Goal: Task Accomplishment & Management: Use online tool/utility

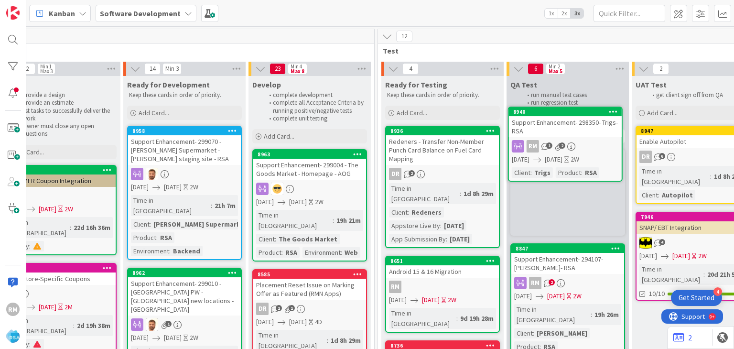
scroll to position [0, 1187]
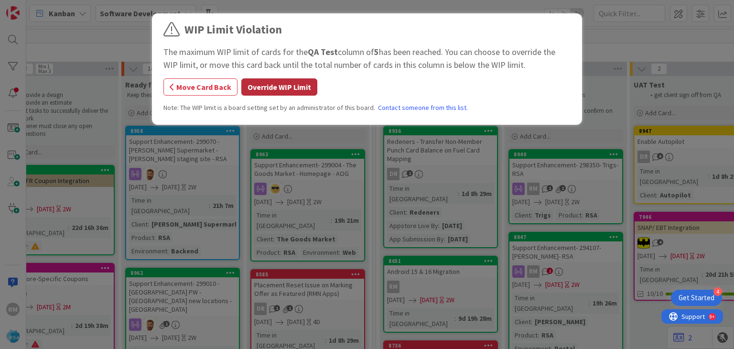
click at [289, 92] on button "Override WIP Limit" at bounding box center [279, 86] width 76 height 17
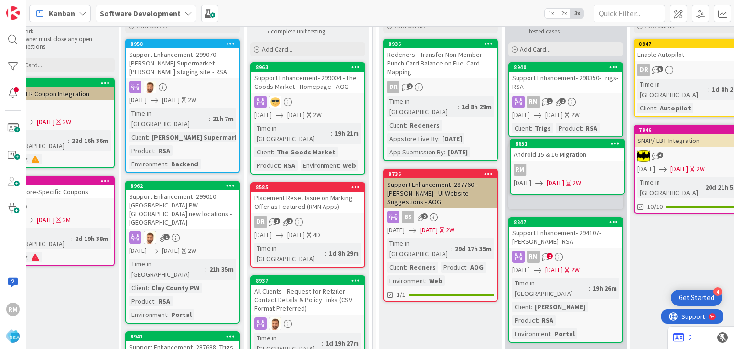
scroll to position [86, 1187]
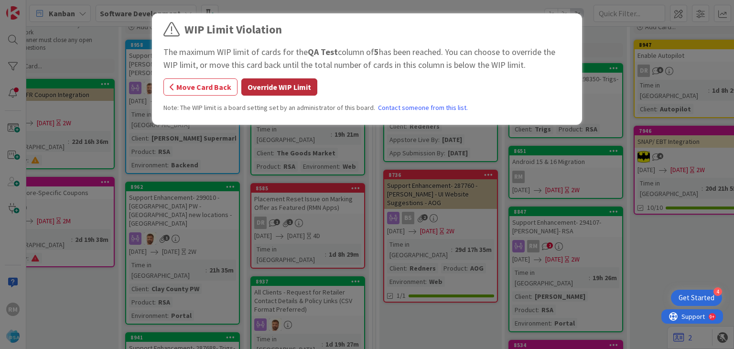
click at [294, 85] on button "Override WIP Limit" at bounding box center [279, 86] width 76 height 17
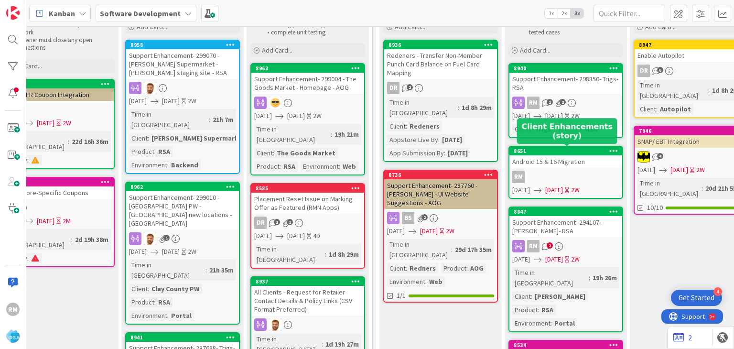
click at [566, 151] on div "8651" at bounding box center [568, 151] width 109 height 7
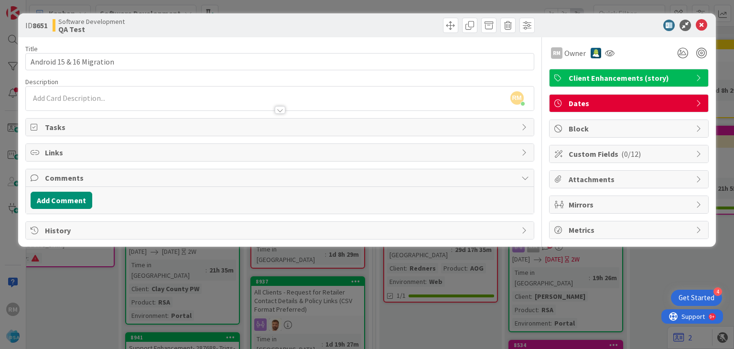
click at [280, 113] on div at bounding box center [280, 110] width 11 height 8
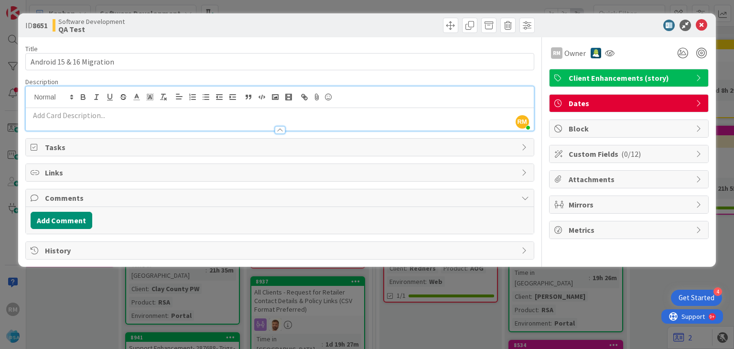
click at [280, 113] on p at bounding box center [280, 115] width 498 height 11
click at [75, 215] on button "Add Comment" at bounding box center [62, 220] width 62 height 17
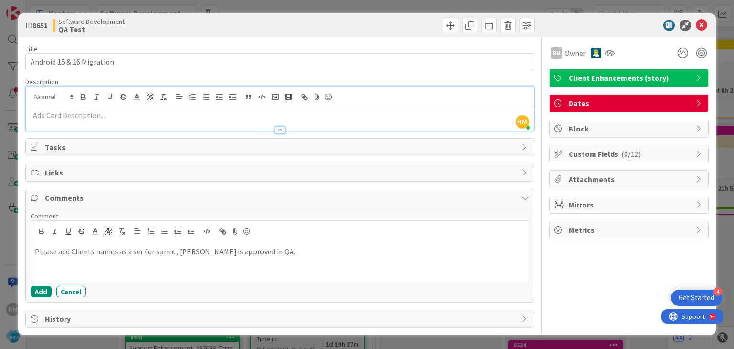
click at [119, 251] on p "Please add Clients names as a ser for sprint, [PERSON_NAME] is approved in QA." at bounding box center [279, 251] width 489 height 11
click at [235, 252] on p "Please add Clients names in Description , [PERSON_NAME] is approved in QA." at bounding box center [279, 251] width 489 height 11
click at [40, 287] on button "Add" at bounding box center [41, 291] width 21 height 11
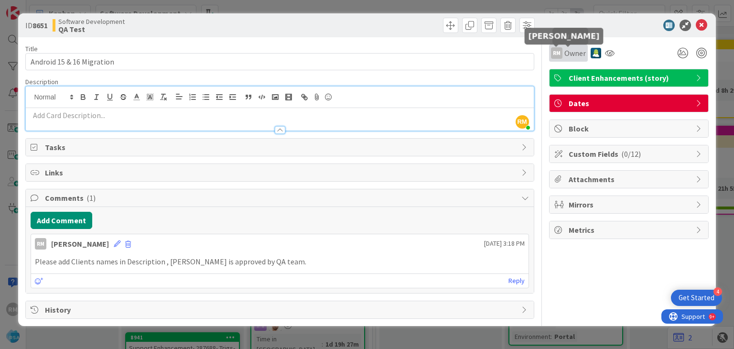
click at [558, 52] on div "RM" at bounding box center [556, 52] width 11 height 11
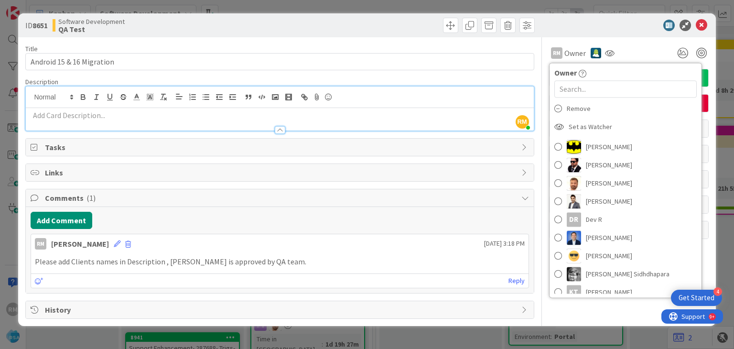
scroll to position [239, 0]
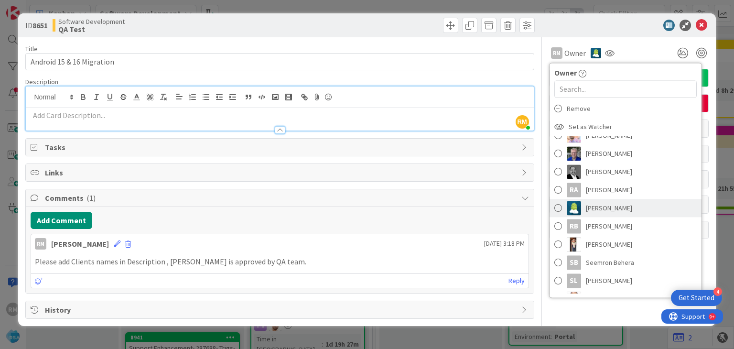
click at [558, 208] on span at bounding box center [558, 208] width 8 height 14
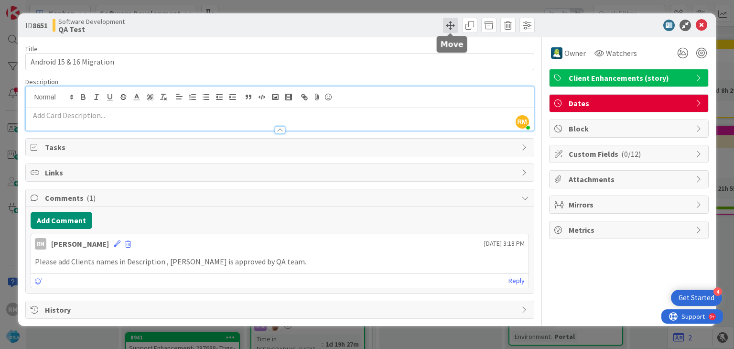
click at [451, 27] on span at bounding box center [450, 25] width 15 height 15
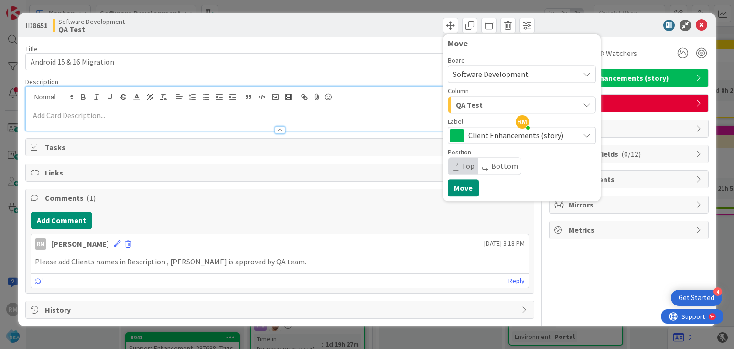
click at [465, 104] on span "QA Test" at bounding box center [469, 104] width 27 height 12
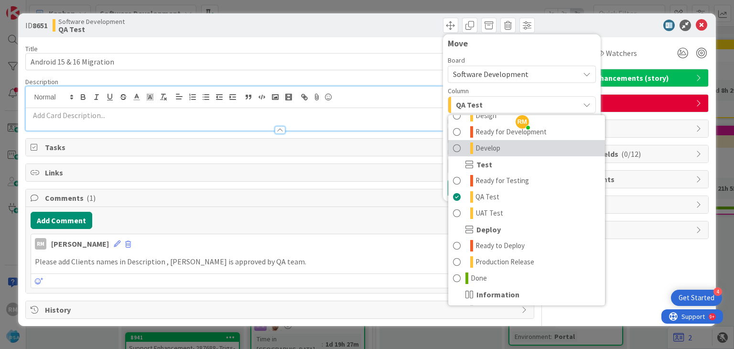
click at [459, 147] on span at bounding box center [457, 147] width 8 height 11
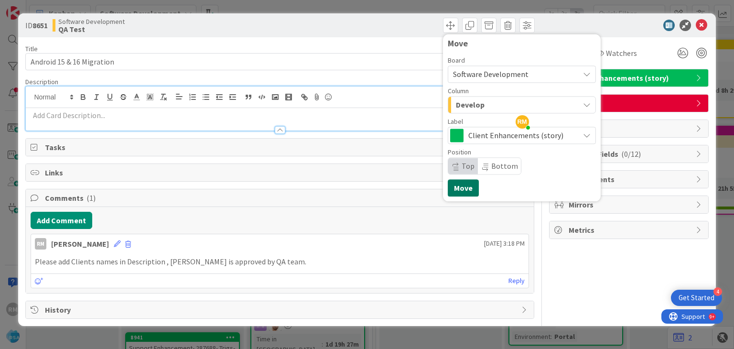
click at [467, 187] on button "Move" at bounding box center [463, 187] width 31 height 17
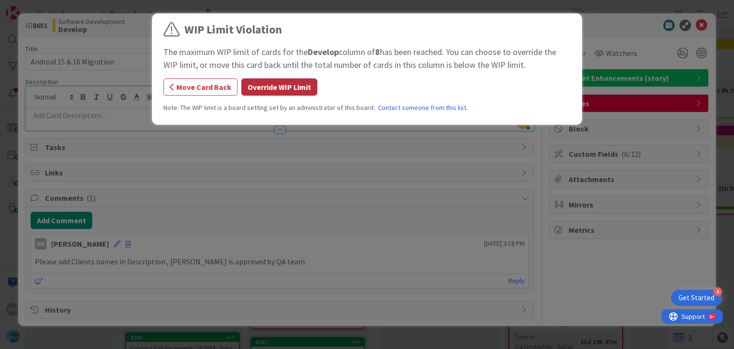
click at [291, 85] on button "Override WIP Limit" at bounding box center [279, 86] width 76 height 17
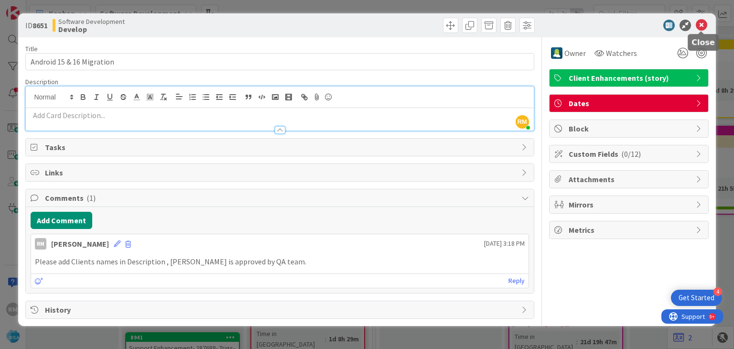
click at [701, 22] on icon at bounding box center [701, 25] width 11 height 11
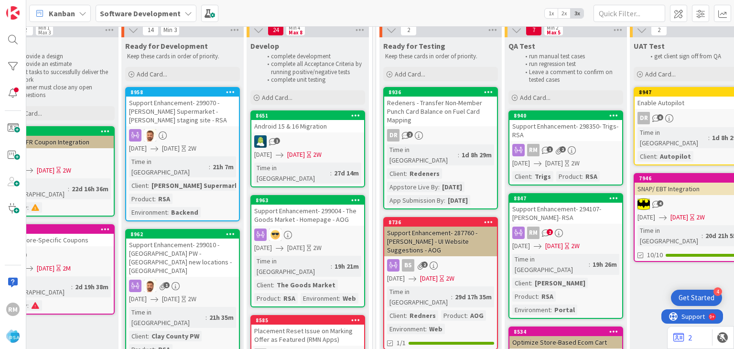
scroll to position [0, 1187]
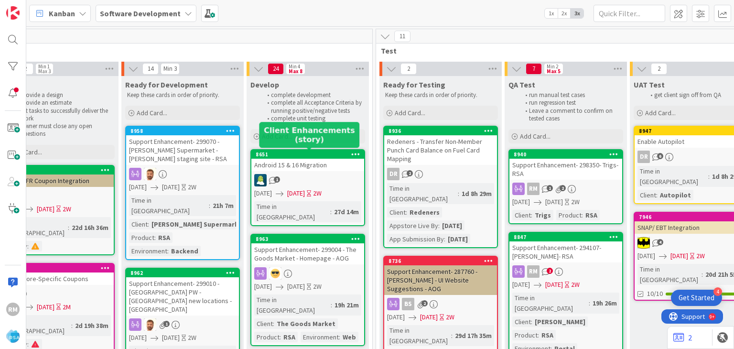
click at [311, 153] on div "8651" at bounding box center [310, 154] width 109 height 7
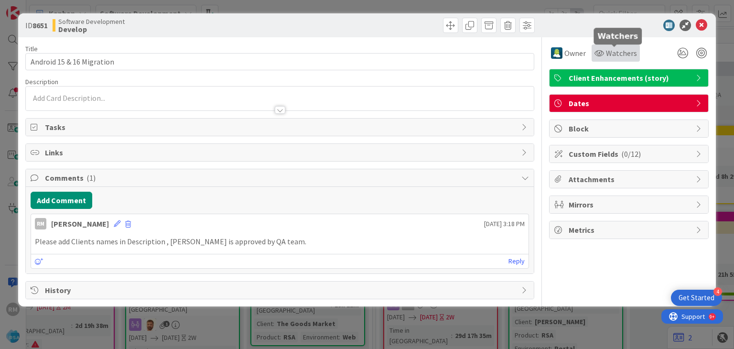
click at [610, 51] on span "Watchers" at bounding box center [621, 52] width 31 height 11
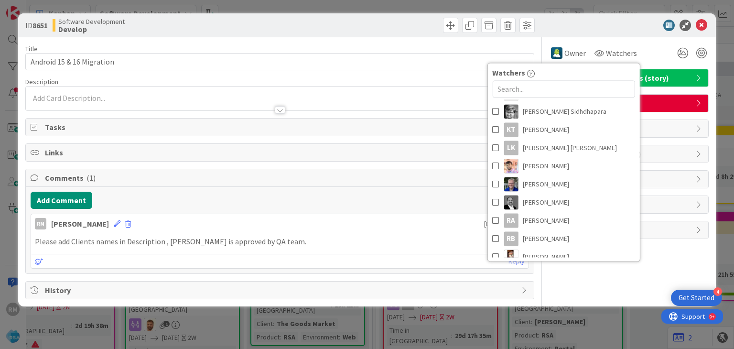
scroll to position [191, 0]
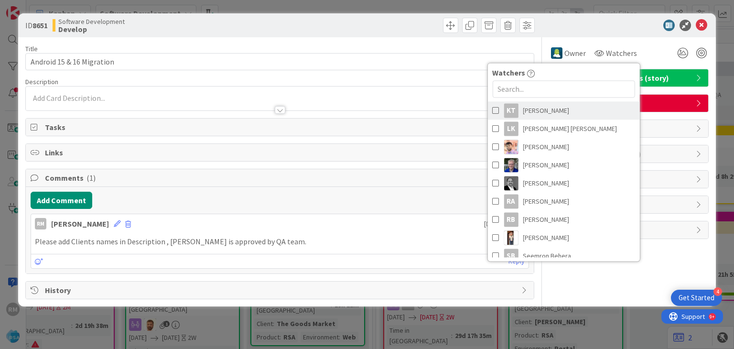
click at [492, 113] on span at bounding box center [495, 110] width 7 height 14
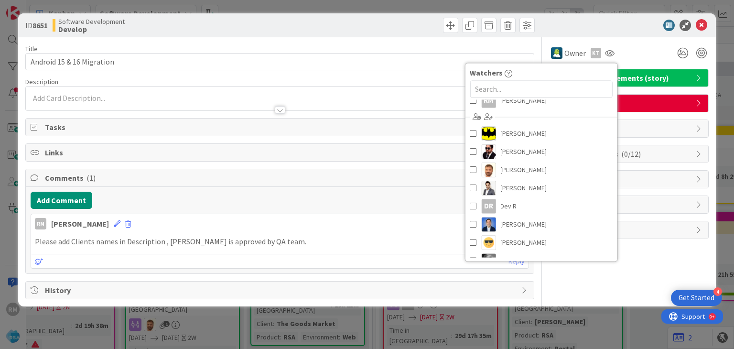
scroll to position [0, 0]
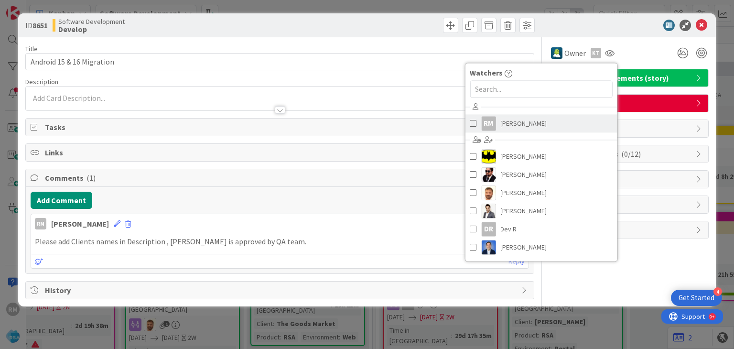
click at [473, 123] on span at bounding box center [473, 123] width 7 height 14
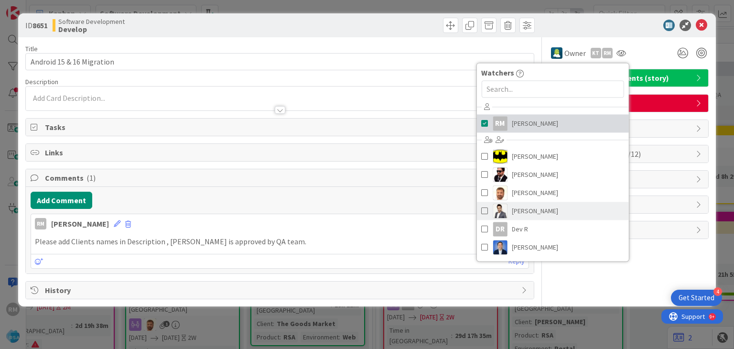
scroll to position [48, 0]
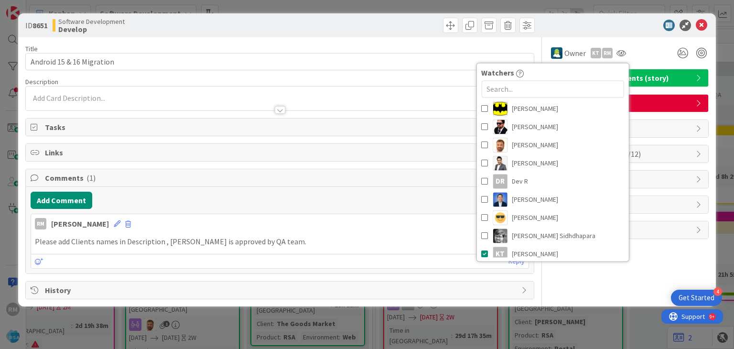
click at [655, 54] on div "Owner KT RM Watchers RM [PERSON_NAME] [PERSON_NAME] [PERSON_NAME] [PERSON_NAME]…" at bounding box center [629, 52] width 160 height 17
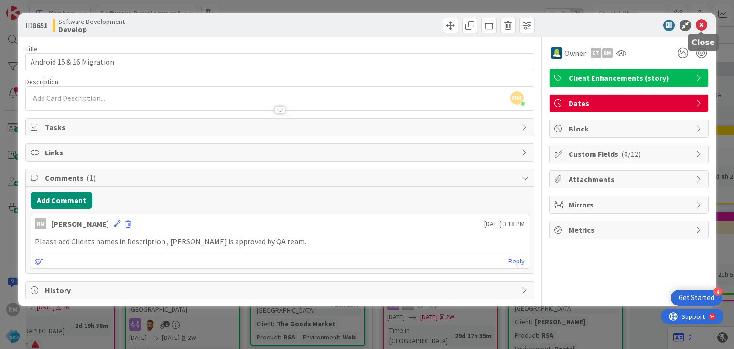
click at [703, 26] on icon at bounding box center [701, 25] width 11 height 11
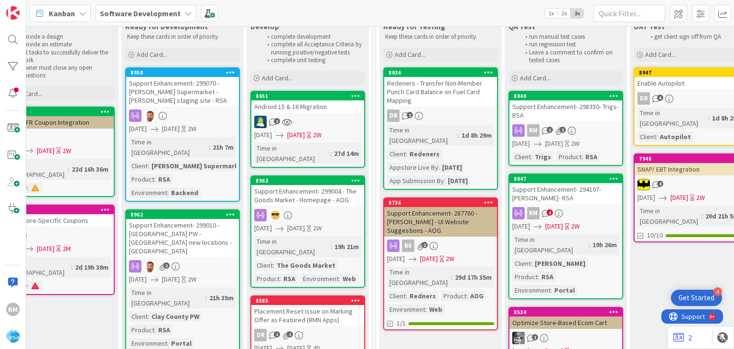
scroll to position [48, 1187]
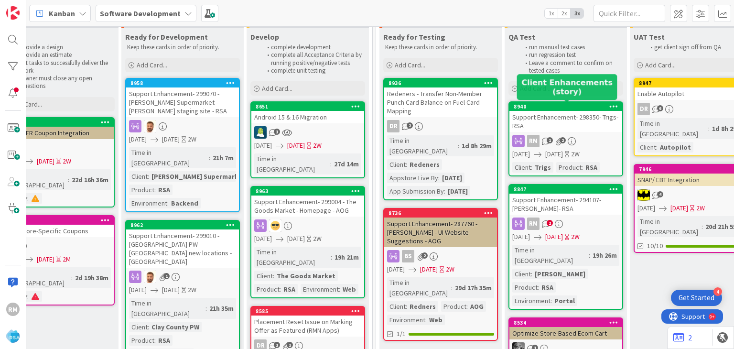
click at [554, 104] on div "8940" at bounding box center [568, 106] width 109 height 7
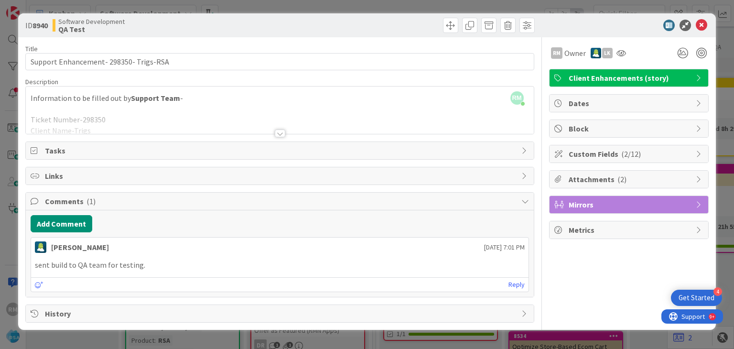
click at [278, 133] on div at bounding box center [280, 134] width 11 height 8
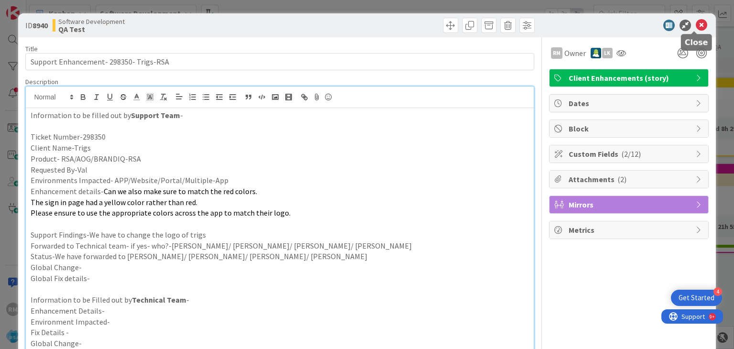
click at [697, 24] on icon at bounding box center [701, 25] width 11 height 11
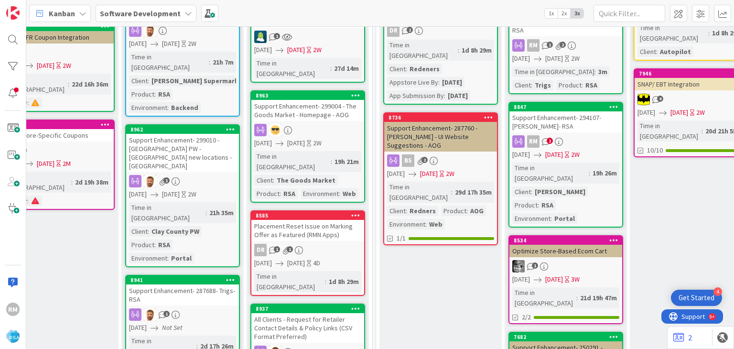
scroll to position [191, 1187]
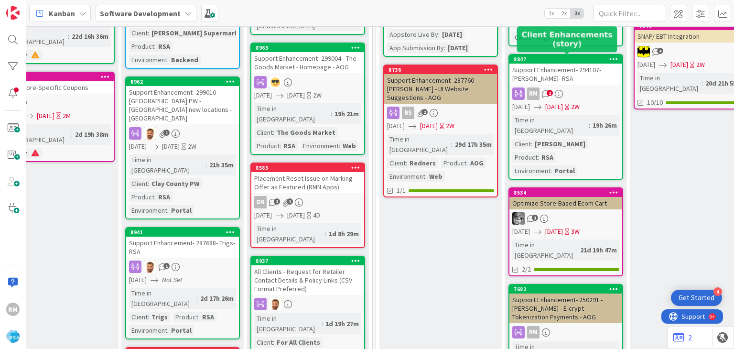
click at [549, 57] on div "8847" at bounding box center [568, 59] width 109 height 7
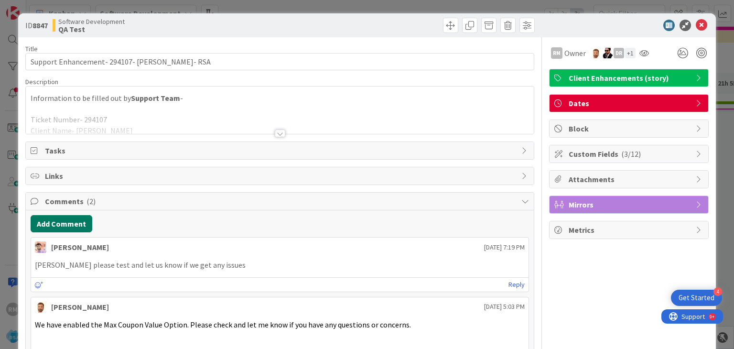
click at [65, 223] on button "Add Comment" at bounding box center [62, 223] width 62 height 17
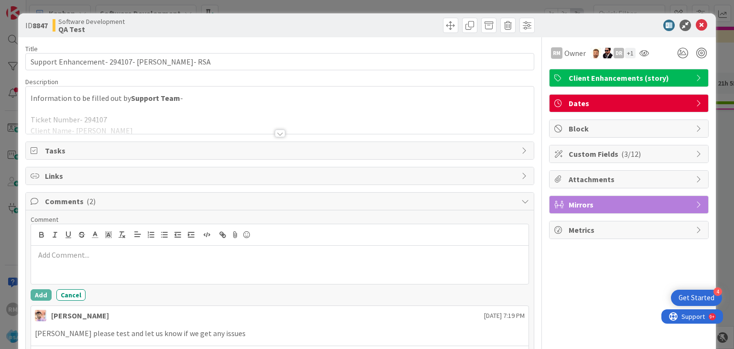
click at [77, 262] on div at bounding box center [279, 265] width 497 height 38
click at [43, 289] on button "Add" at bounding box center [41, 294] width 21 height 11
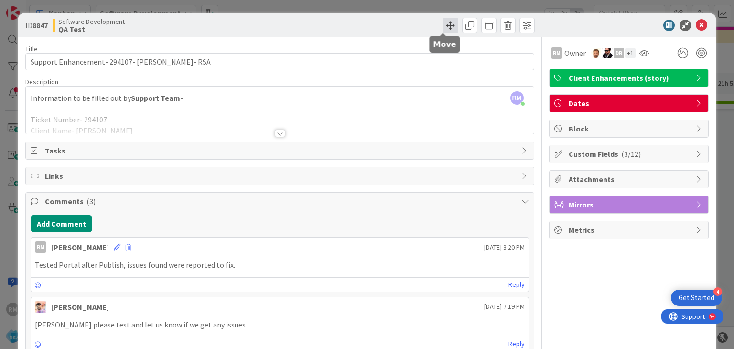
click at [443, 22] on span at bounding box center [450, 25] width 15 height 15
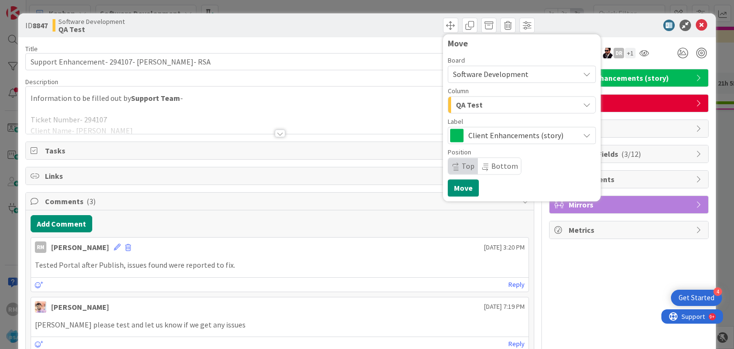
click at [460, 108] on span "QA Test" at bounding box center [469, 104] width 27 height 12
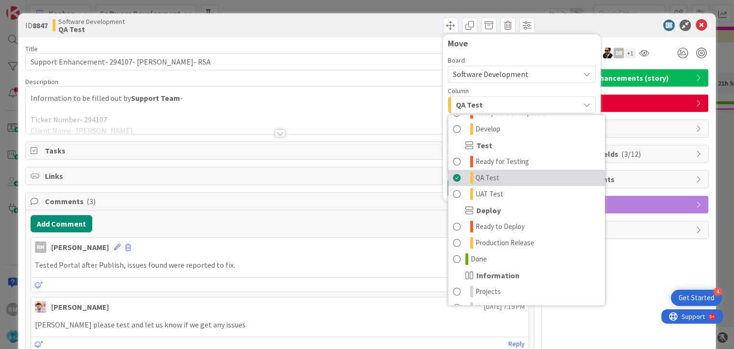
scroll to position [272, 0]
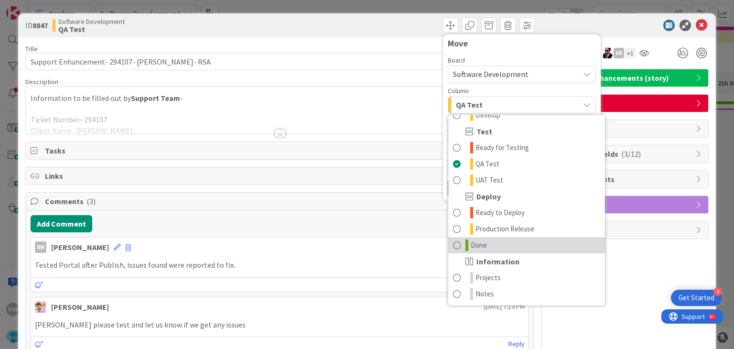
click at [453, 245] on span at bounding box center [457, 244] width 8 height 11
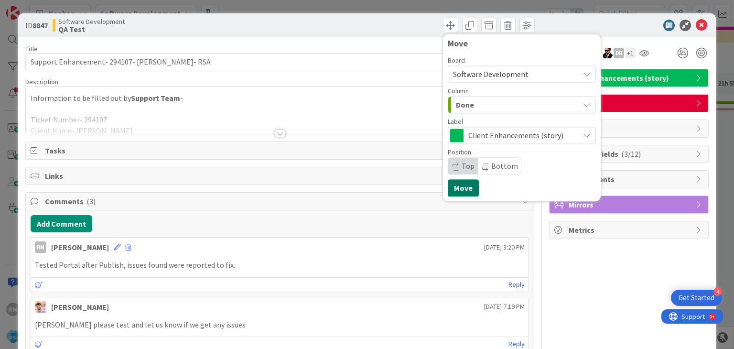
click at [457, 188] on button "Move" at bounding box center [463, 187] width 31 height 17
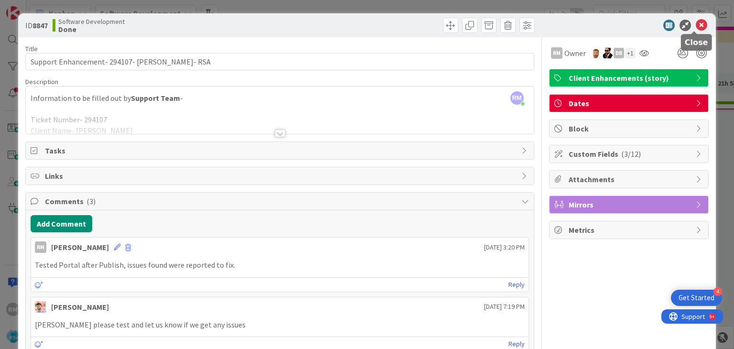
click at [696, 25] on icon at bounding box center [701, 25] width 11 height 11
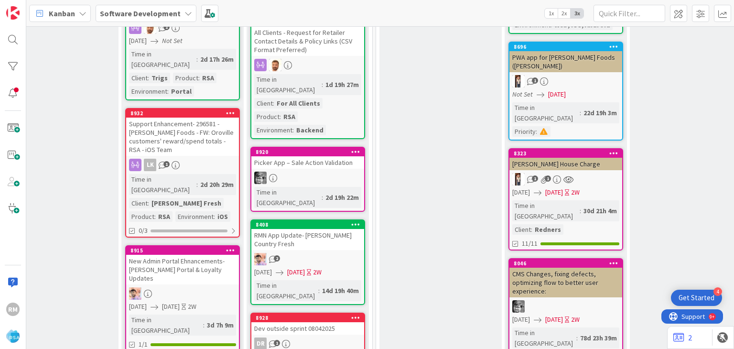
scroll to position [191, 1187]
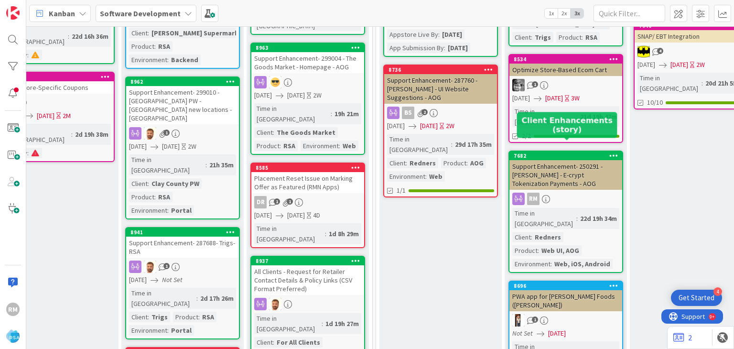
click at [543, 152] on div "7682" at bounding box center [568, 155] width 109 height 7
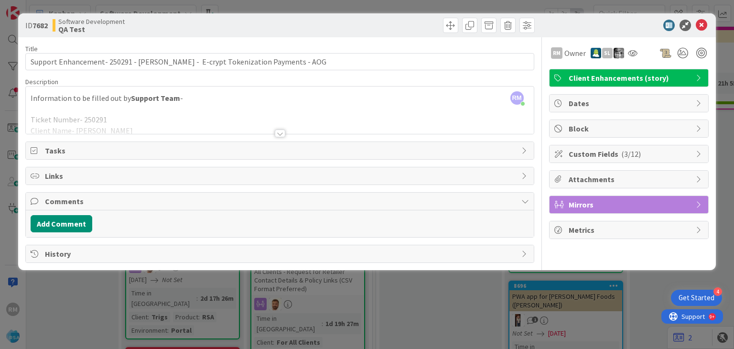
click at [279, 134] on div at bounding box center [280, 134] width 11 height 8
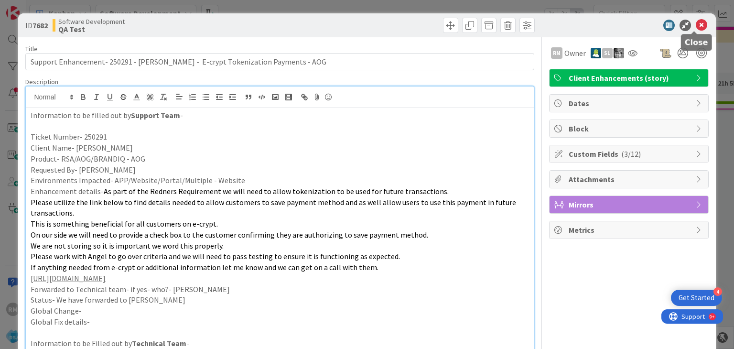
click at [696, 26] on icon at bounding box center [701, 25] width 11 height 11
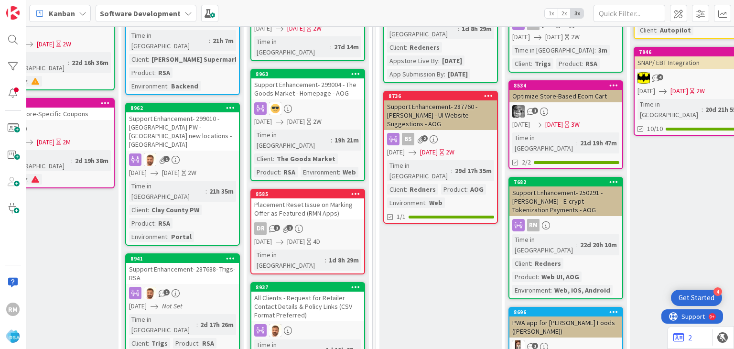
scroll to position [191, 1187]
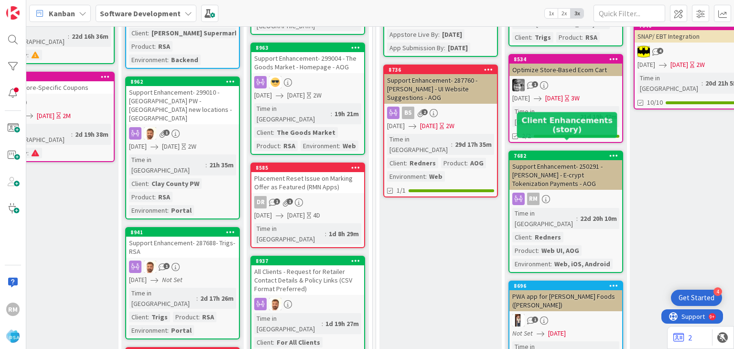
click at [557, 152] on div "7682" at bounding box center [568, 155] width 109 height 7
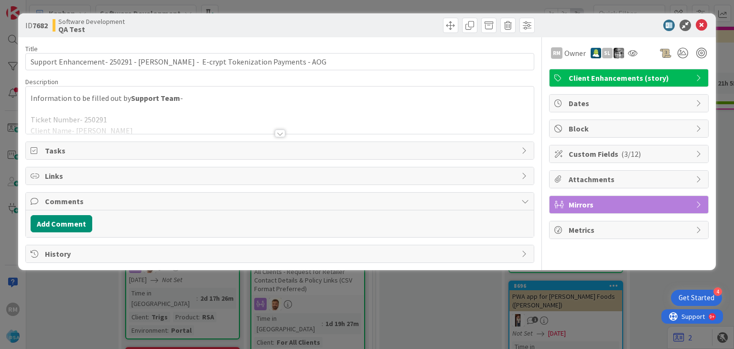
click at [280, 136] on div at bounding box center [280, 134] width 11 height 8
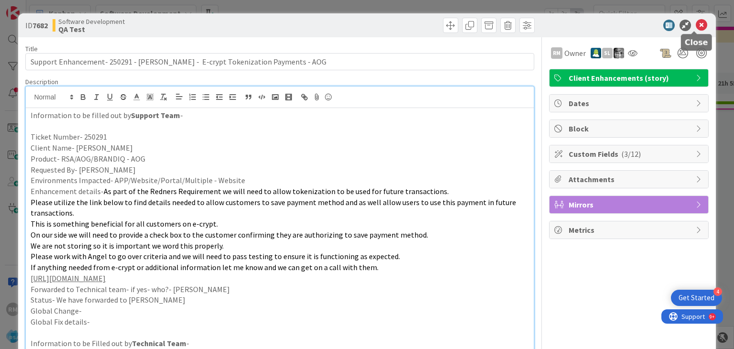
drag, startPoint x: 694, startPoint y: 27, endPoint x: 602, endPoint y: 40, distance: 92.7
click at [696, 27] on icon at bounding box center [701, 25] width 11 height 11
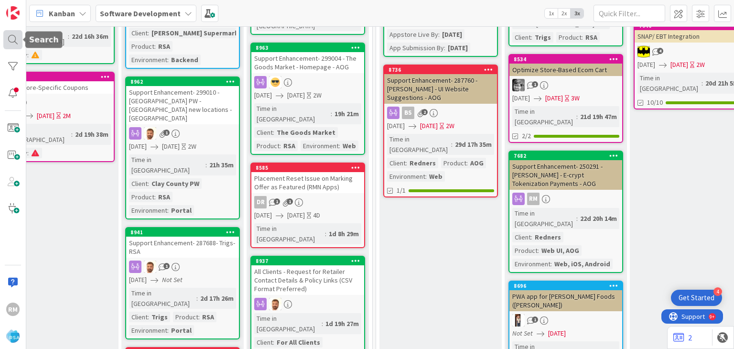
click at [12, 39] on div at bounding box center [12, 39] width 19 height 19
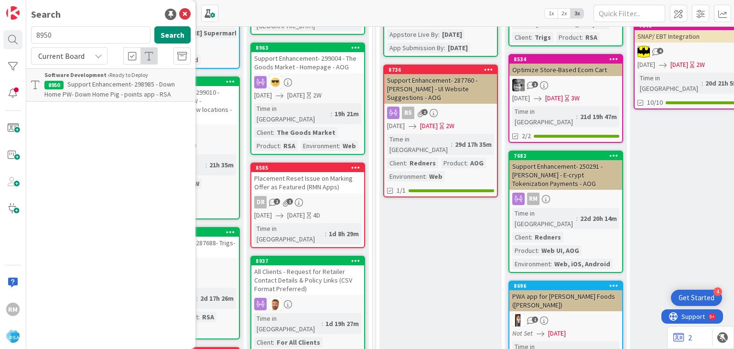
drag, startPoint x: 78, startPoint y: 36, endPoint x: 29, endPoint y: 34, distance: 49.3
click at [29, 34] on div "8950 Search" at bounding box center [110, 36] width 171 height 21
type input "7682"
click at [82, 87] on span "Support Enhancement- 250291 - [PERSON_NAME] - E-crypt Tokenization Payments - A…" at bounding box center [115, 94] width 142 height 29
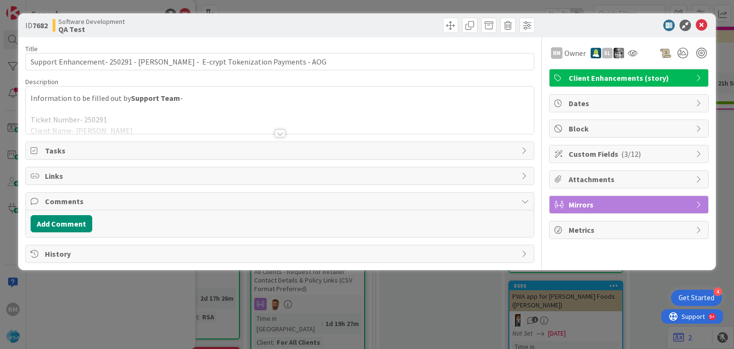
click at [280, 134] on div at bounding box center [280, 134] width 11 height 8
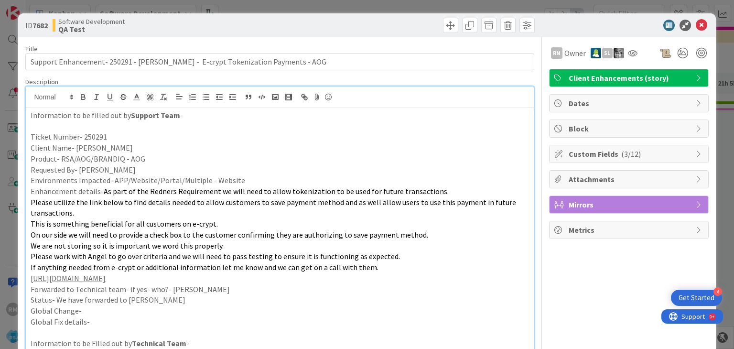
scroll to position [191, 0]
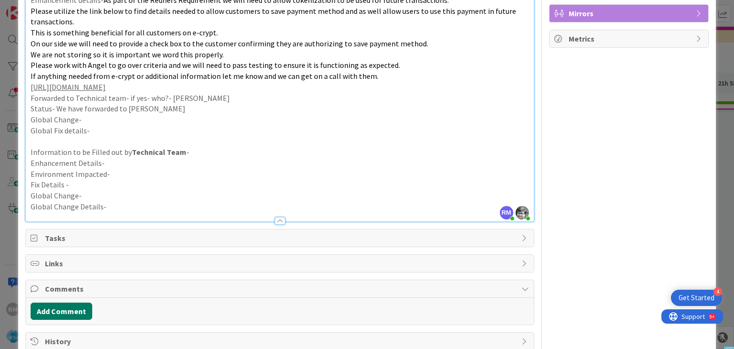
click at [75, 309] on button "Add Comment" at bounding box center [62, 311] width 62 height 17
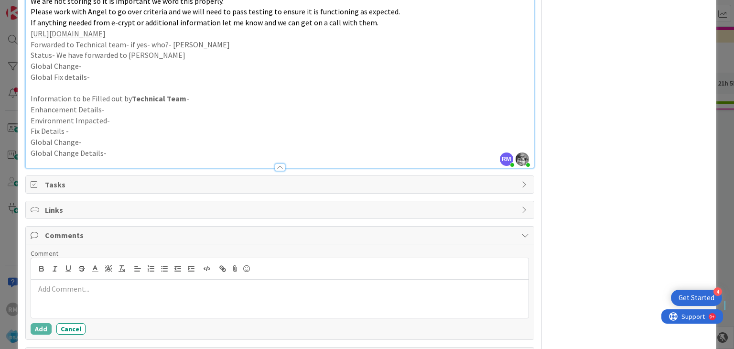
scroll to position [280, 0]
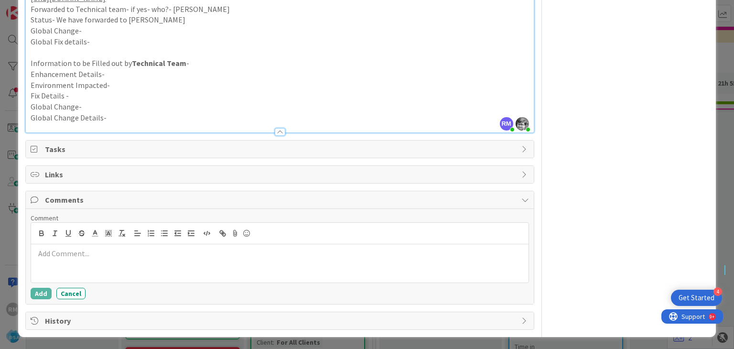
click at [95, 258] on div at bounding box center [279, 263] width 497 height 38
click at [43, 292] on button "Add" at bounding box center [41, 293] width 21 height 11
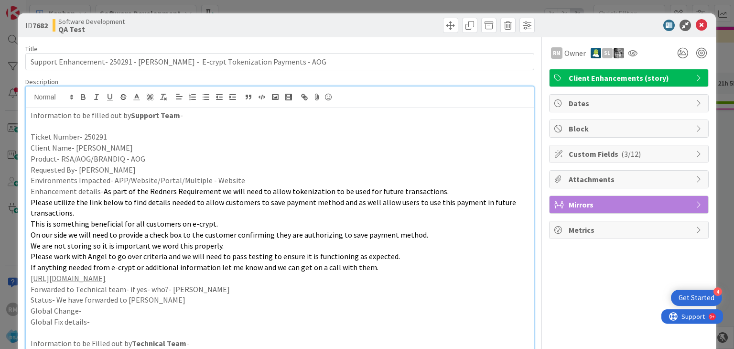
scroll to position [0, 0]
click at [443, 26] on span at bounding box center [450, 25] width 15 height 15
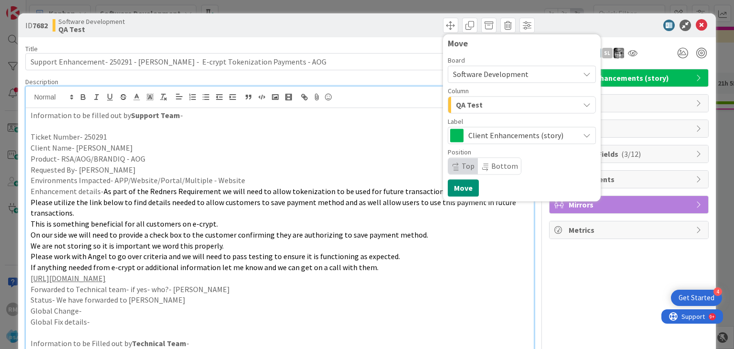
click at [477, 104] on div "QA Test" at bounding box center [517, 104] width 126 height 15
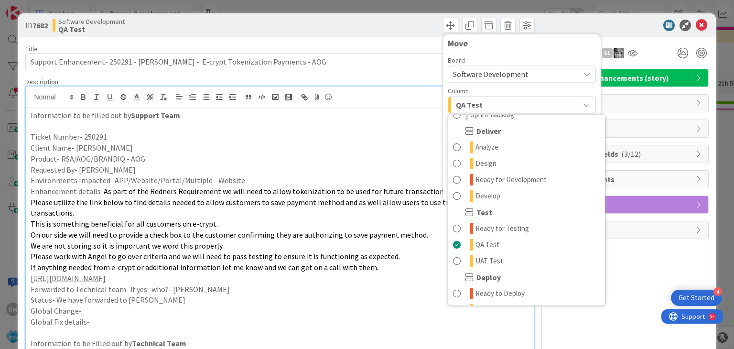
scroll to position [239, 0]
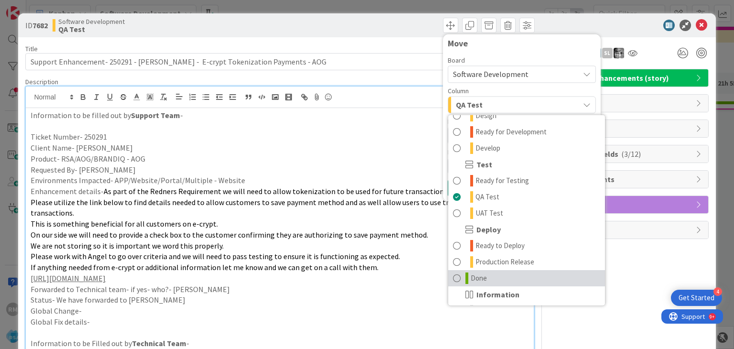
click at [478, 275] on span "Done" at bounding box center [479, 277] width 16 height 11
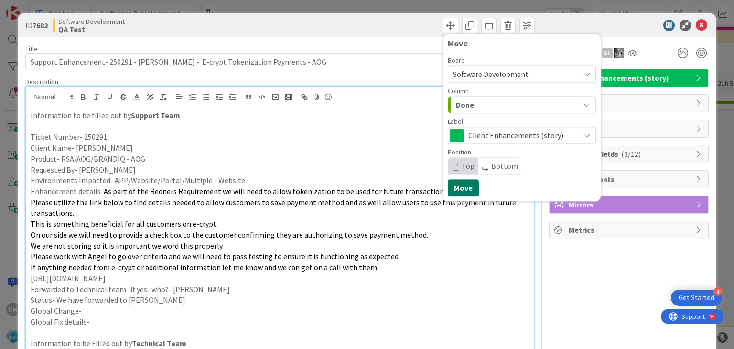
click at [459, 186] on button "Move" at bounding box center [463, 187] width 31 height 17
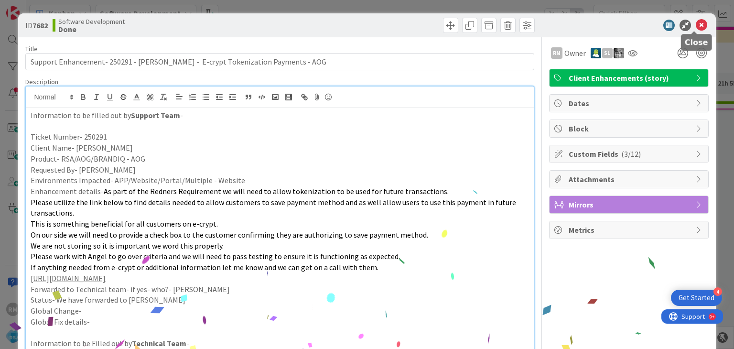
click at [696, 22] on icon at bounding box center [701, 25] width 11 height 11
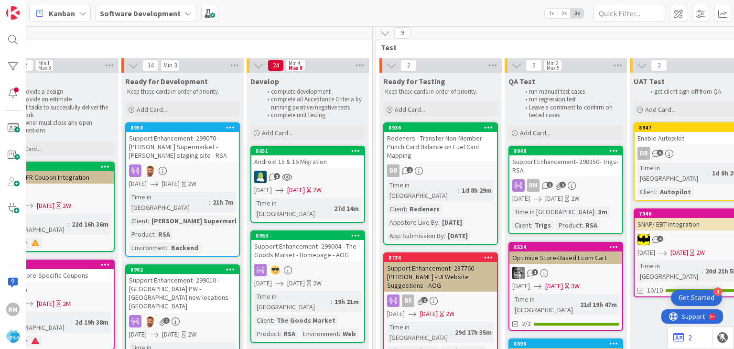
scroll to position [0, 1187]
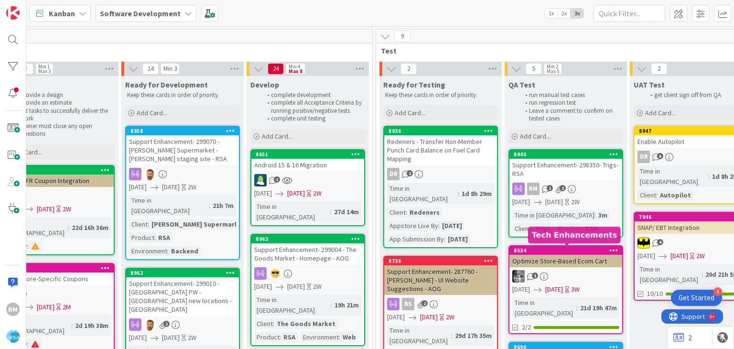
click at [541, 248] on div "8534" at bounding box center [568, 250] width 109 height 7
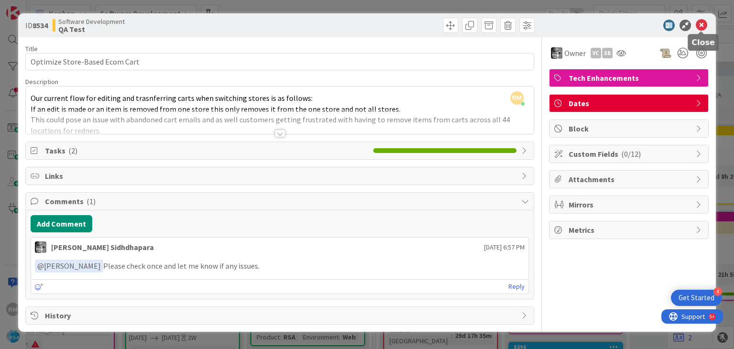
click at [700, 26] on icon at bounding box center [701, 25] width 11 height 11
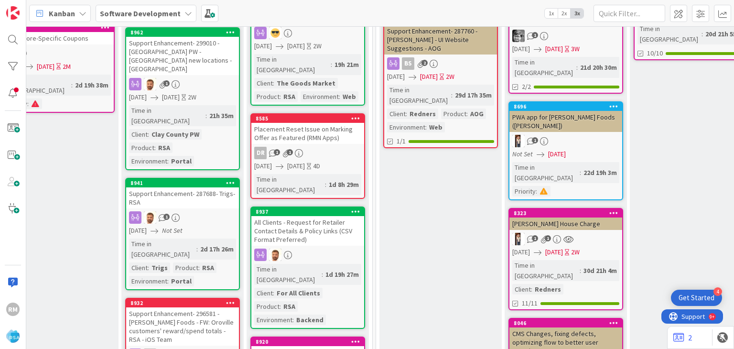
scroll to position [287, 1187]
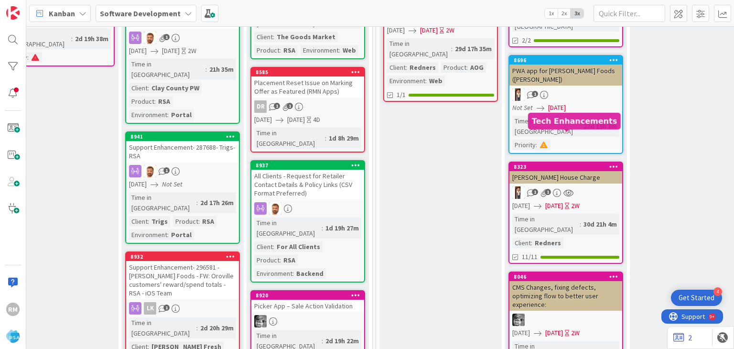
click at [575, 163] on div "8323" at bounding box center [568, 166] width 109 height 7
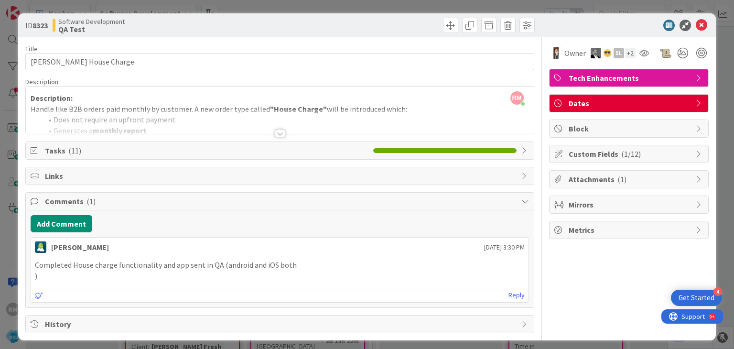
click at [275, 132] on div at bounding box center [280, 134] width 11 height 8
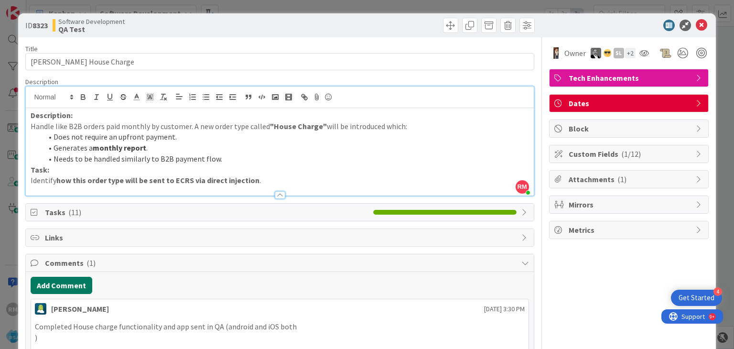
click at [66, 282] on button "Add Comment" at bounding box center [62, 285] width 62 height 17
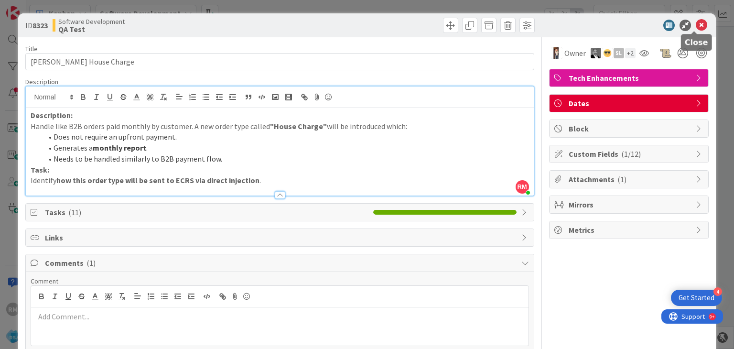
click at [696, 23] on icon at bounding box center [701, 25] width 11 height 11
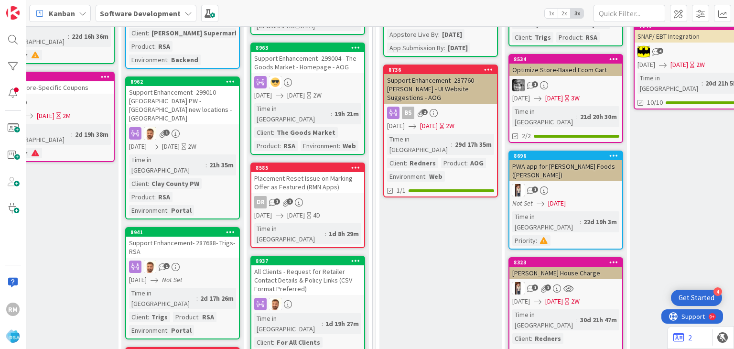
scroll to position [239, 1187]
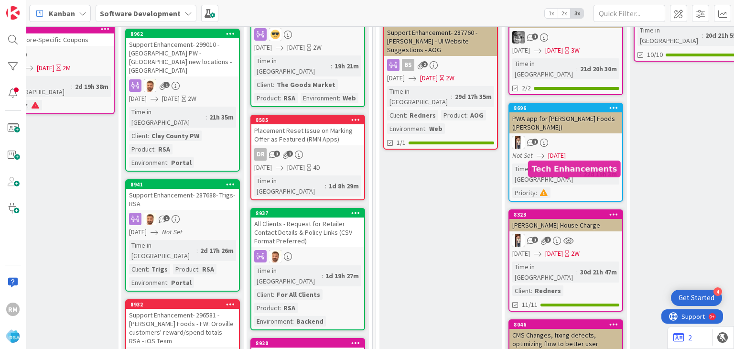
click at [543, 211] on div "8323" at bounding box center [568, 214] width 109 height 7
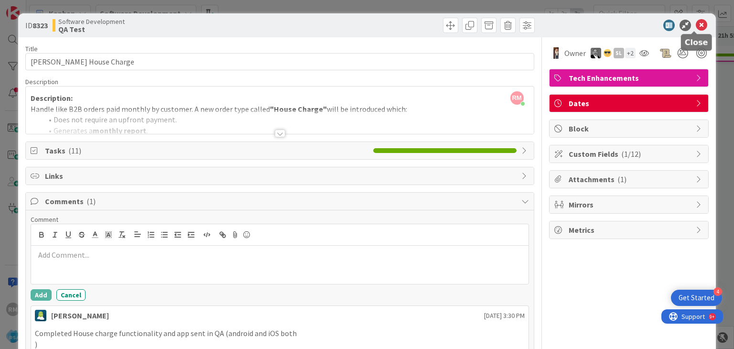
click at [697, 25] on icon at bounding box center [701, 25] width 11 height 11
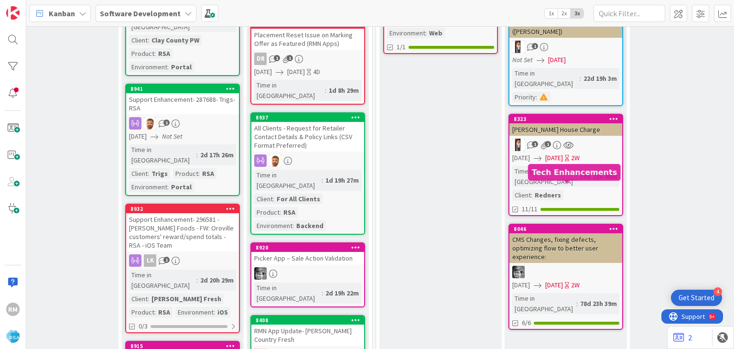
click at [540, 226] on div "8046" at bounding box center [568, 229] width 109 height 7
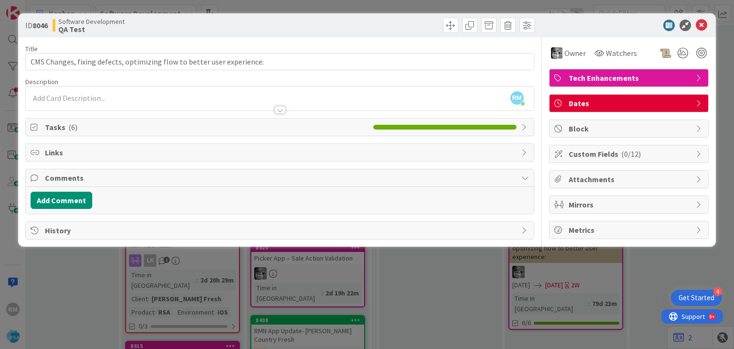
click at [282, 111] on div at bounding box center [280, 110] width 11 height 8
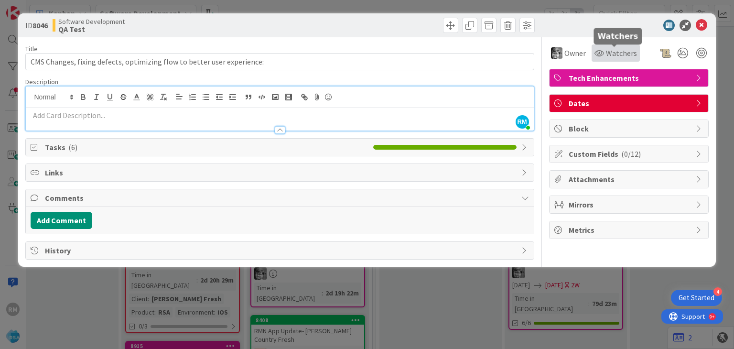
click at [611, 55] on span "Watchers" at bounding box center [621, 52] width 31 height 11
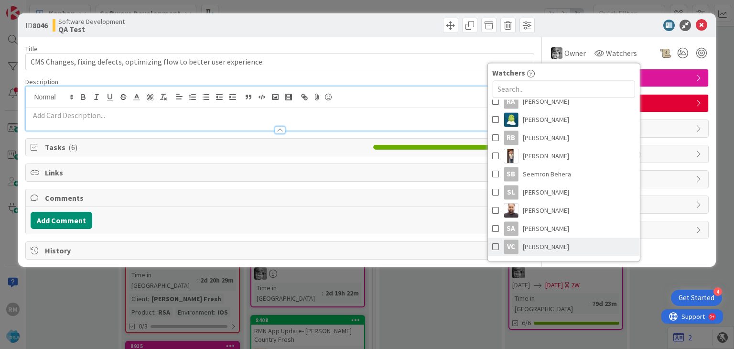
scroll to position [263, 0]
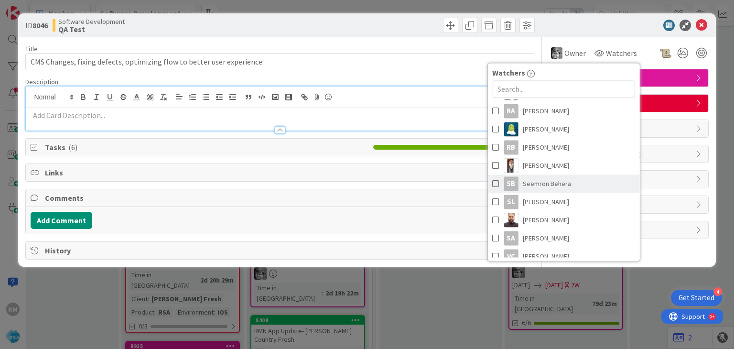
click at [554, 182] on span "Seemron Behera" at bounding box center [547, 183] width 48 height 14
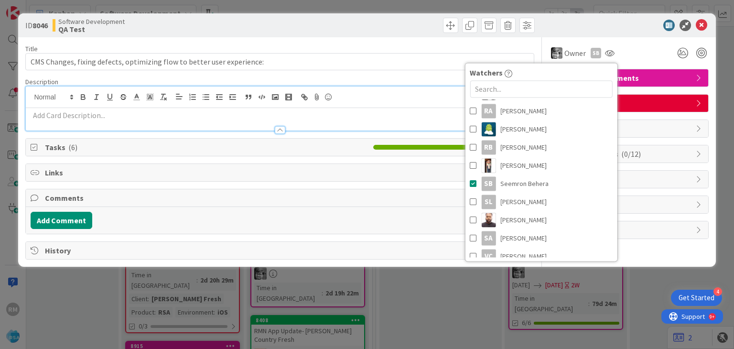
click at [619, 43] on div "Owner SB Watchers RM [PERSON_NAME] [PERSON_NAME] [PERSON_NAME] [PERSON_NAME] [P…" at bounding box center [629, 49] width 160 height 24
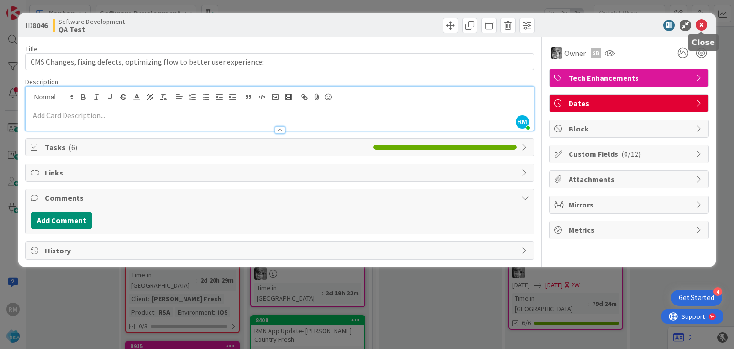
click at [702, 25] on icon at bounding box center [701, 25] width 11 height 11
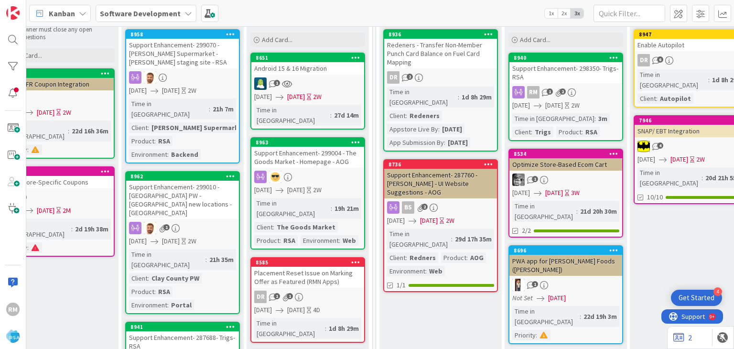
scroll to position [96, 1187]
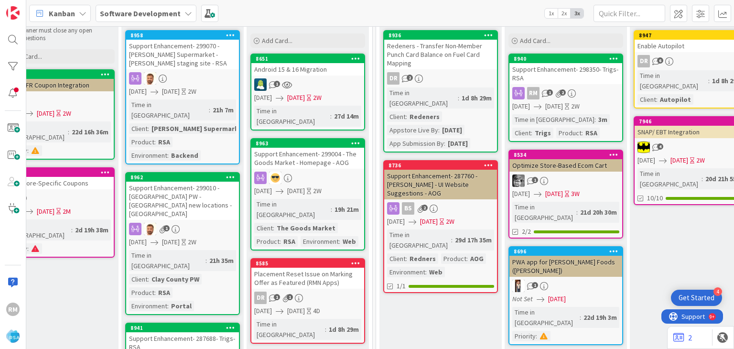
click at [411, 161] on div "8736" at bounding box center [440, 165] width 113 height 9
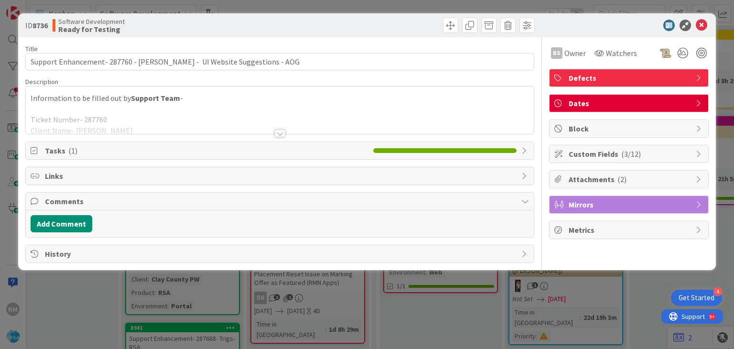
click at [282, 132] on div at bounding box center [280, 134] width 11 height 8
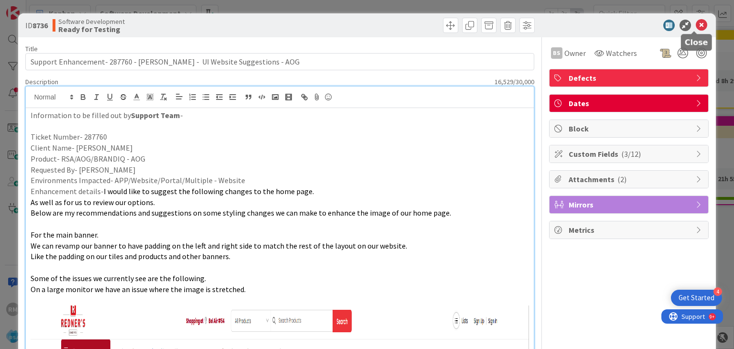
click at [696, 27] on icon at bounding box center [701, 25] width 11 height 11
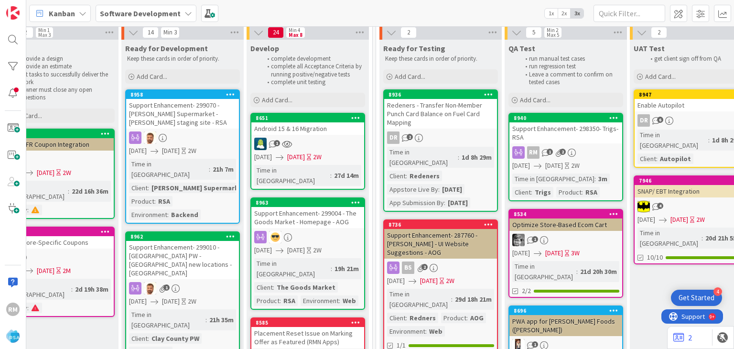
scroll to position [0, 1187]
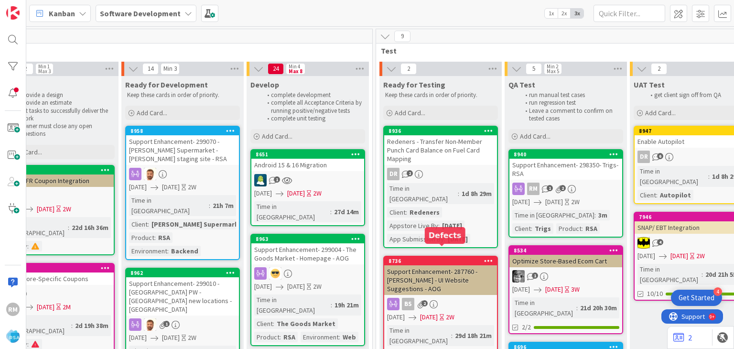
click at [409, 258] on div "8736" at bounding box center [443, 261] width 109 height 7
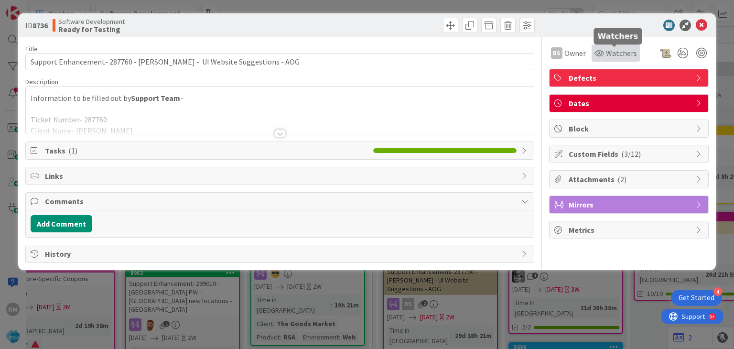
click at [604, 54] on div "Watchers" at bounding box center [616, 52] width 43 height 11
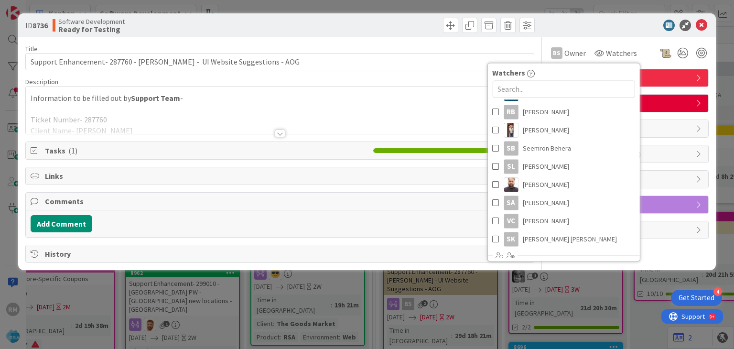
scroll to position [335, 0]
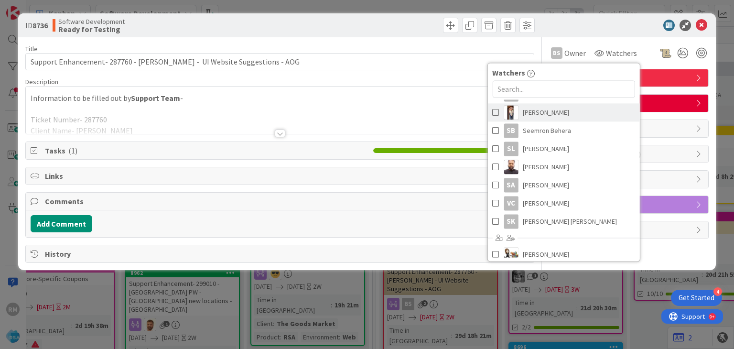
click at [495, 111] on span at bounding box center [495, 112] width 7 height 14
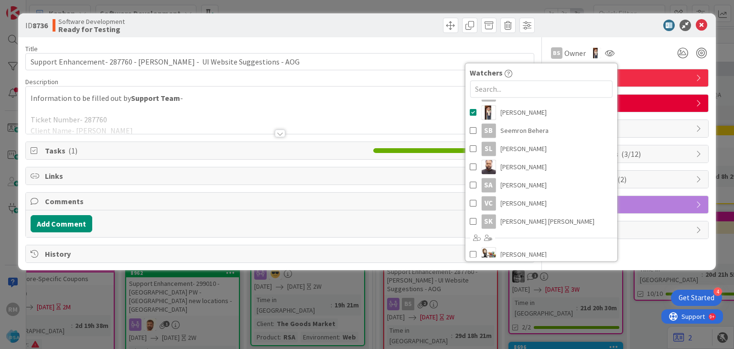
click at [638, 54] on div "bs Owner Watchers RM [PERSON_NAME] [PERSON_NAME] [PERSON_NAME] [PERSON_NAME] [P…" at bounding box center [629, 52] width 160 height 17
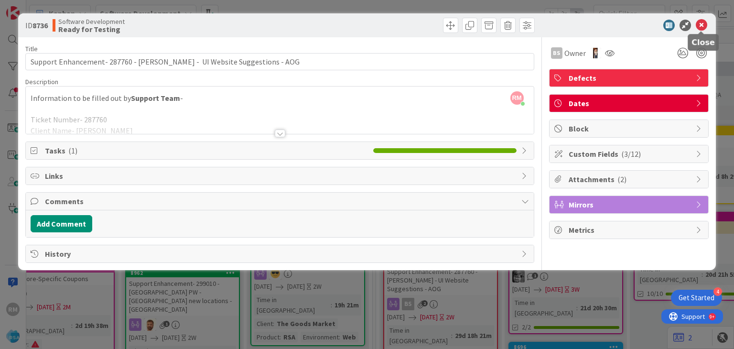
click at [704, 26] on icon at bounding box center [701, 25] width 11 height 11
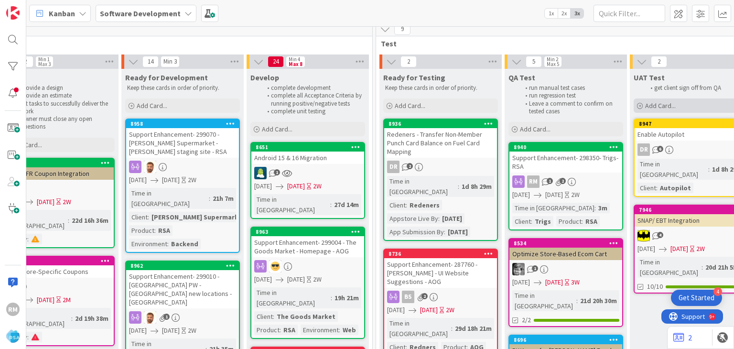
scroll to position [0, 1187]
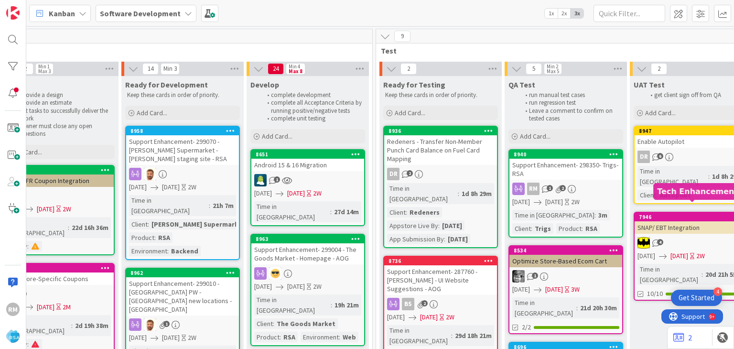
click at [688, 214] on div "7946" at bounding box center [693, 217] width 109 height 7
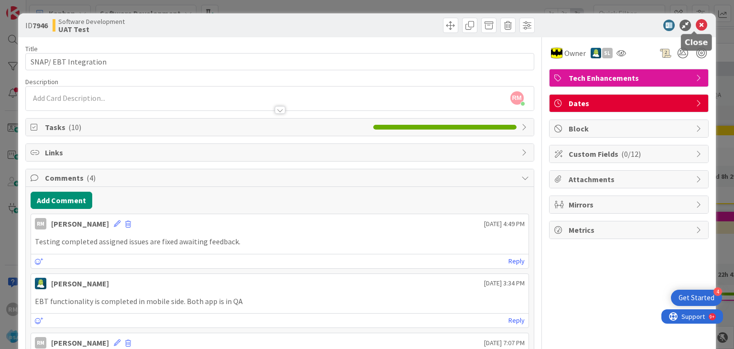
click at [696, 24] on icon at bounding box center [701, 25] width 11 height 11
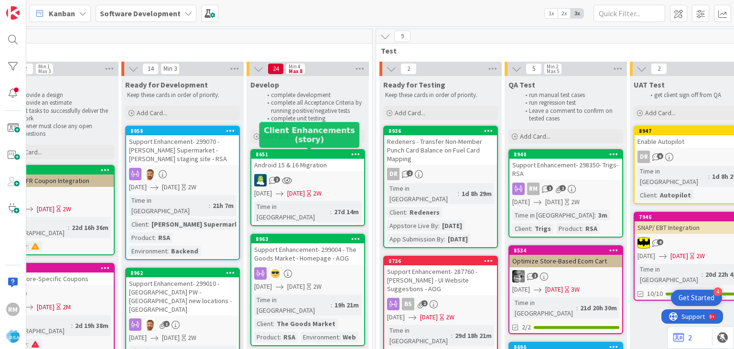
click at [288, 151] on div "8651" at bounding box center [310, 154] width 109 height 7
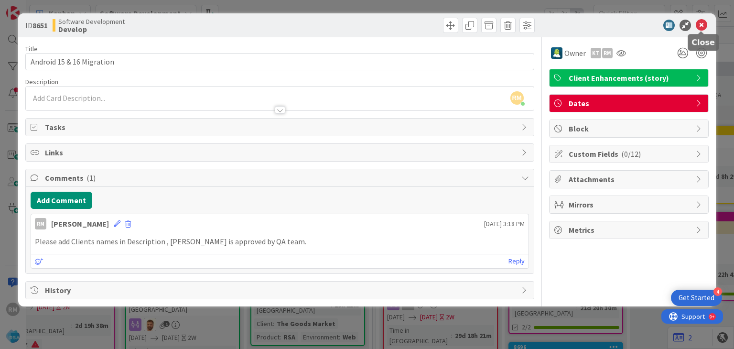
click at [704, 26] on icon at bounding box center [701, 25] width 11 height 11
